Goal: Task Accomplishment & Management: Use online tool/utility

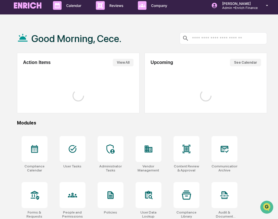
click at [100, 7] on icon at bounding box center [100, 6] width 5 height 6
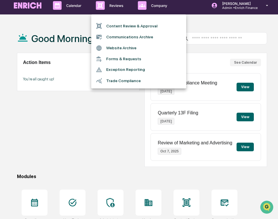
click at [105, 25] on div at bounding box center [101, 26] width 10 height 6
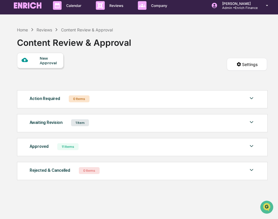
click at [114, 148] on div "Approved 11 Items" at bounding box center [142, 146] width 225 height 8
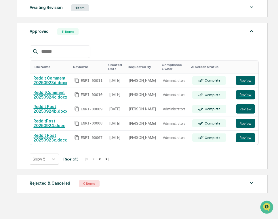
scroll to position [121, 0]
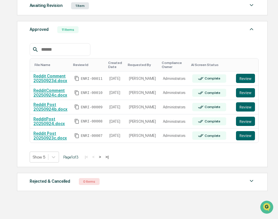
click at [103, 157] on button ">" at bounding box center [100, 156] width 6 height 5
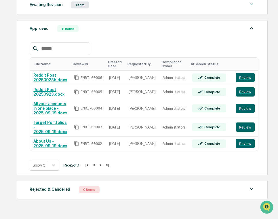
click at [103, 162] on button ">" at bounding box center [101, 164] width 6 height 5
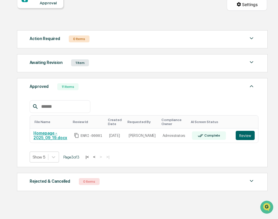
click at [90, 156] on button "|<" at bounding box center [87, 156] width 7 height 5
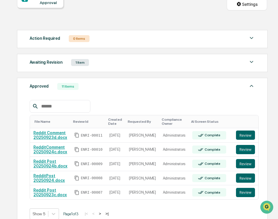
click at [103, 213] on button ">" at bounding box center [100, 213] width 6 height 5
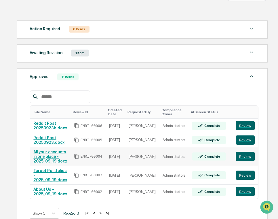
scroll to position [73, 0]
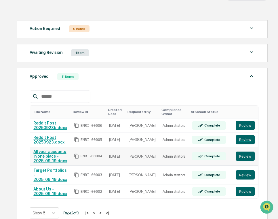
click at [43, 157] on link "All your accounts in one place - 2025_09_19.docx" at bounding box center [50, 156] width 34 height 14
click at [244, 157] on button "Review" at bounding box center [245, 155] width 19 height 9
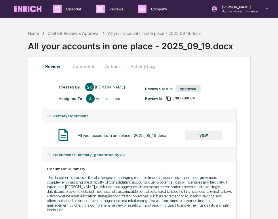
click at [111, 65] on button "Actions" at bounding box center [113, 66] width 26 height 14
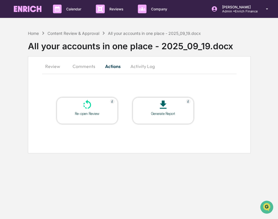
click at [92, 105] on icon at bounding box center [87, 105] width 12 height 12
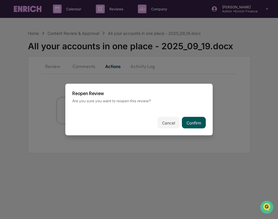
click at [198, 120] on button "Confirm" at bounding box center [194, 123] width 24 height 12
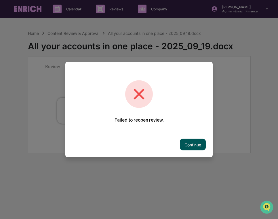
click at [188, 147] on button "Continue" at bounding box center [193, 145] width 26 height 12
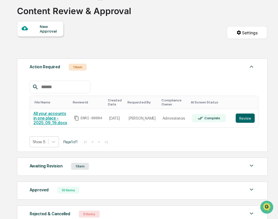
scroll to position [68, 0]
